Goal: Information Seeking & Learning: Learn about a topic

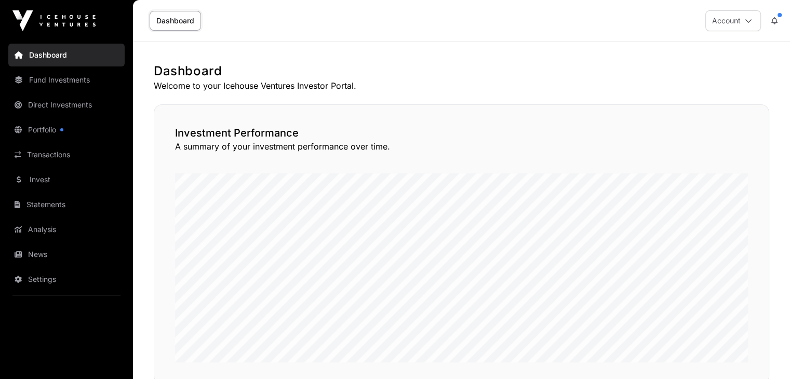
drag, startPoint x: 233, startPoint y: 162, endPoint x: 225, endPoint y: 160, distance: 7.9
drag, startPoint x: 225, startPoint y: 160, endPoint x: 162, endPoint y: 73, distance: 107.5
click at [162, 73] on h1 "Dashboard" at bounding box center [461, 71] width 615 height 17
click at [73, 82] on link "Fund Investments" at bounding box center [66, 80] width 116 height 23
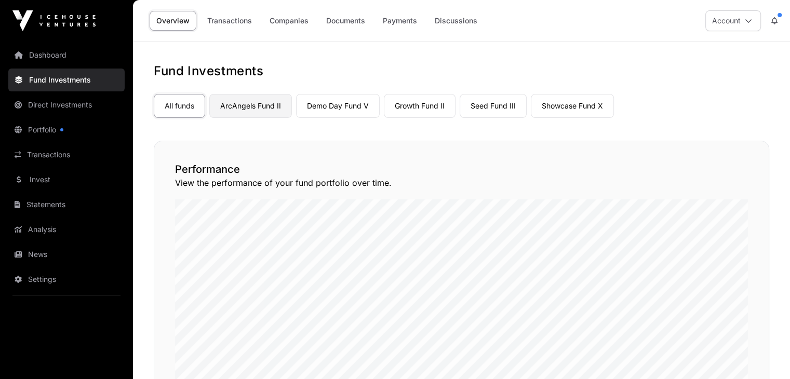
click at [231, 116] on link "ArcAngels Fund II" at bounding box center [250, 106] width 83 height 24
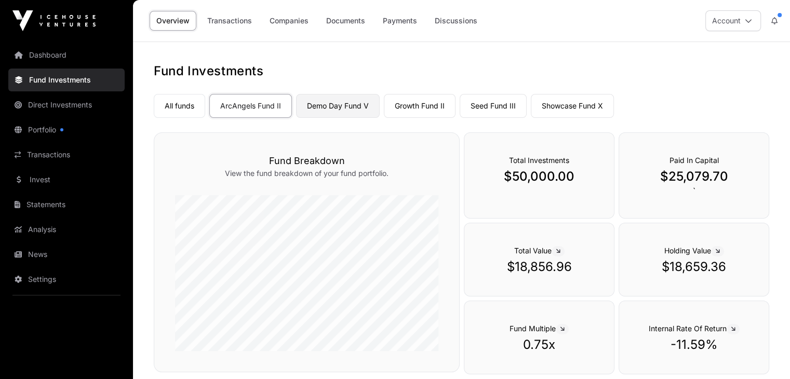
click at [338, 106] on link "Demo Day Fund V" at bounding box center [338, 106] width 84 height 24
click at [413, 106] on link "Growth Fund II" at bounding box center [420, 106] width 72 height 24
click at [502, 102] on link "Seed Fund III" at bounding box center [492, 106] width 67 height 24
click at [574, 100] on link "Showcase Fund X" at bounding box center [572, 106] width 83 height 24
